Goal: Task Accomplishment & Management: Use online tool/utility

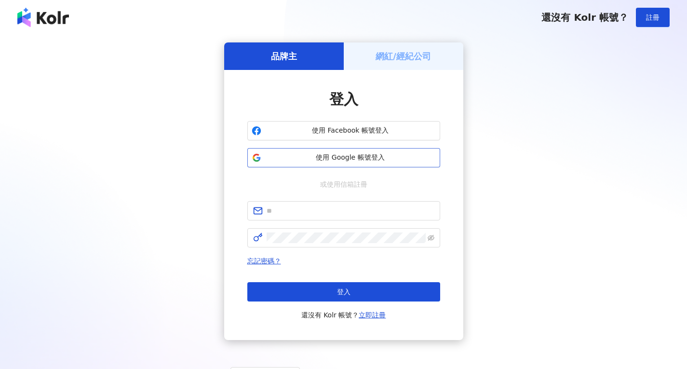
click at [377, 150] on button "使用 Google 帳號登入" at bounding box center [343, 157] width 193 height 19
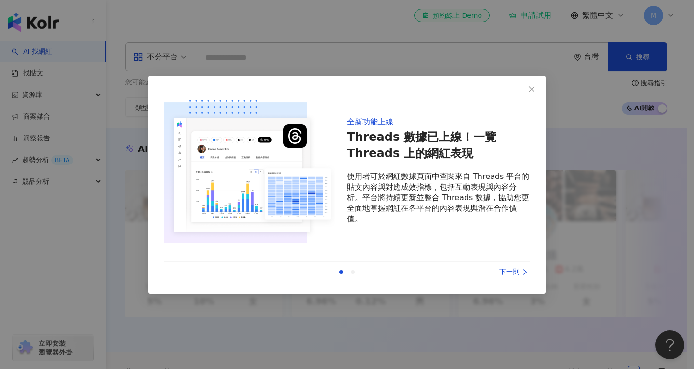
click at [512, 268] on div "下一則" at bounding box center [494, 272] width 72 height 11
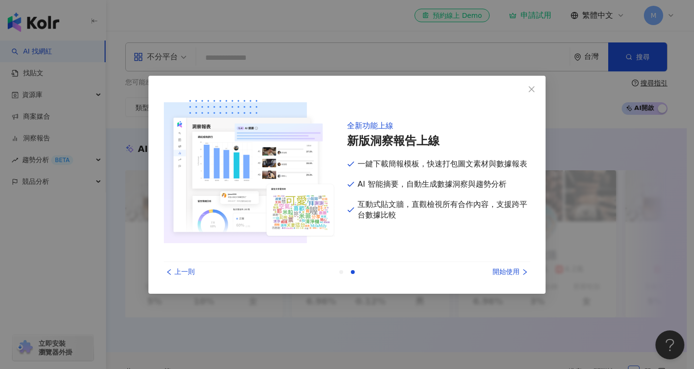
click at [512, 268] on div "開始使用" at bounding box center [494, 272] width 72 height 11
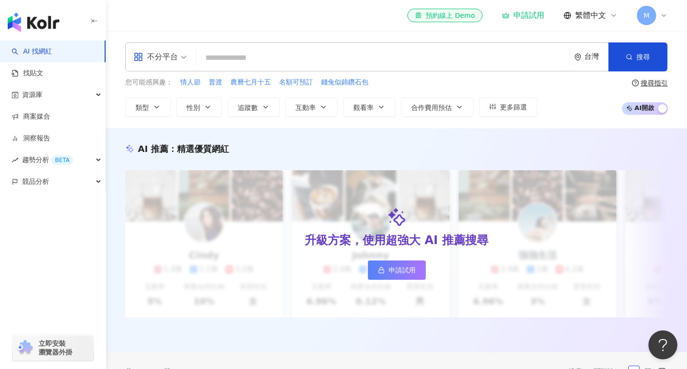
click at [268, 51] on input "search" at bounding box center [383, 58] width 366 height 18
click at [188, 60] on div "不分平台" at bounding box center [160, 57] width 64 height 28
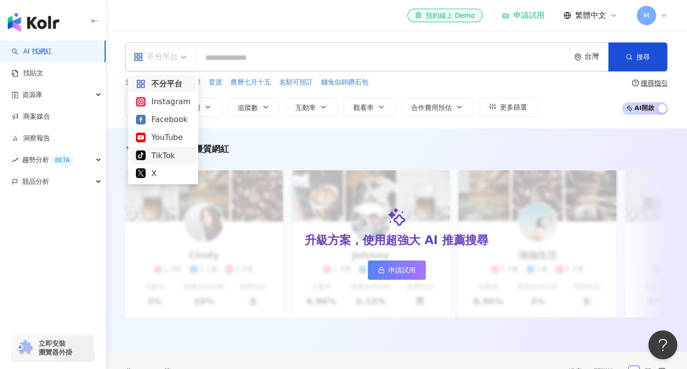
click at [169, 153] on div "TikTok" at bounding box center [163, 155] width 54 height 12
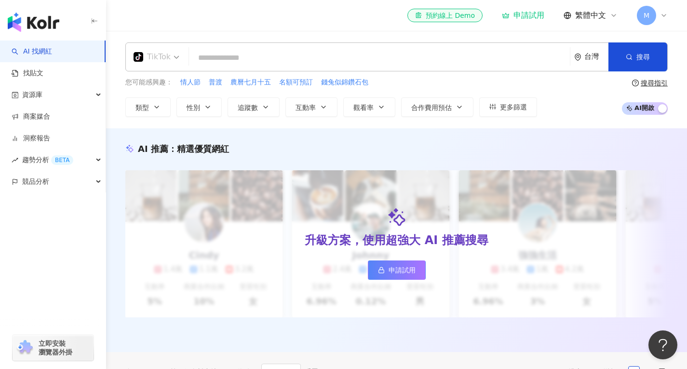
click at [166, 56] on div "TikTok" at bounding box center [152, 56] width 37 height 15
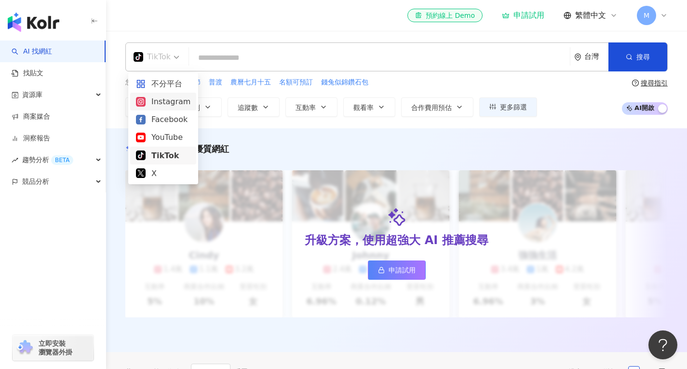
click at [169, 104] on div "Instagram" at bounding box center [163, 101] width 54 height 12
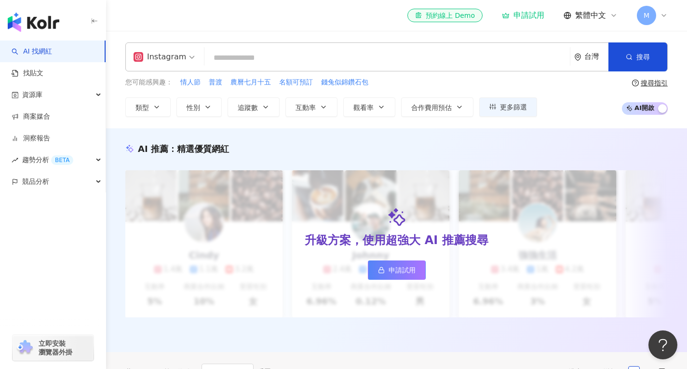
click at [54, 350] on span "立即安裝 瀏覽器外掛" at bounding box center [56, 347] width 34 height 17
